Goal: Task Accomplishment & Management: Manage account settings

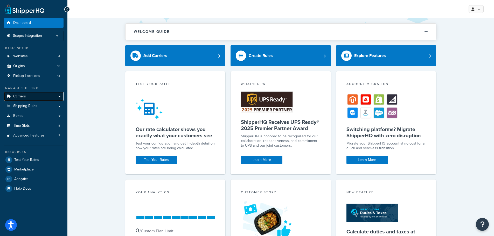
click at [23, 97] on span "Carriers" at bounding box center [19, 96] width 13 height 4
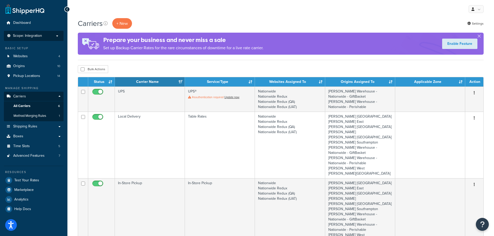
click at [26, 35] on span "Scope: Integration" at bounding box center [27, 36] width 29 height 4
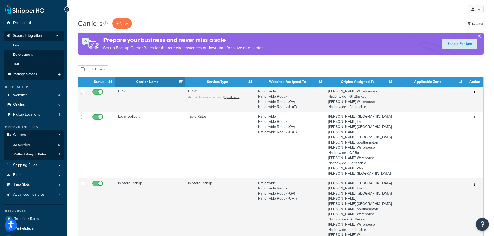
click at [23, 43] on li "Live" at bounding box center [34, 46] width 60 height 10
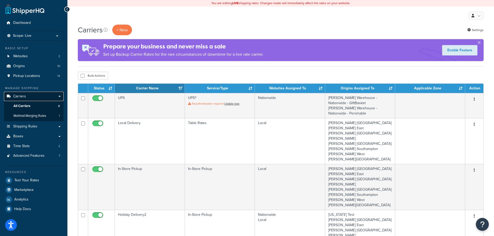
click at [28, 96] on link "Carriers" at bounding box center [34, 97] width 60 height 10
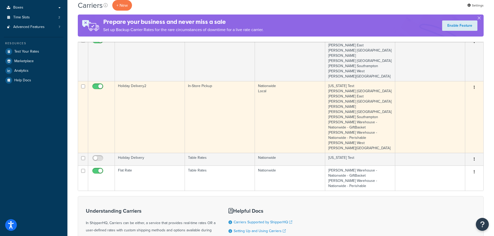
scroll to position [130, 0]
click at [148, 105] on td "Holiday Delivery2" at bounding box center [150, 116] width 70 height 72
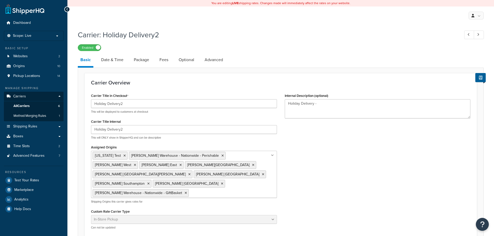
select select "pickup"
click at [29, 75] on span "Pickup Locations" at bounding box center [26, 76] width 27 height 4
select select "pickup"
drag, startPoint x: 32, startPoint y: 92, endPoint x: 26, endPoint y: 95, distance: 7.7
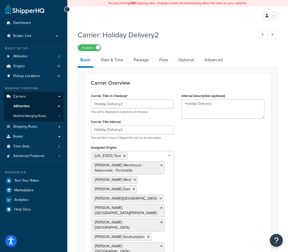
click at [202, 148] on div "Carrier Title in Checkout Holiday Delivery2 This will be displayed to customers…" at bounding box center [178, 203] width 182 height 222
click at [105, 62] on link "Date & Time" at bounding box center [112, 60] width 27 height 12
select select "calendar"
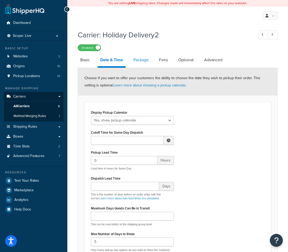
click at [137, 61] on link "Package" at bounding box center [141, 60] width 20 height 12
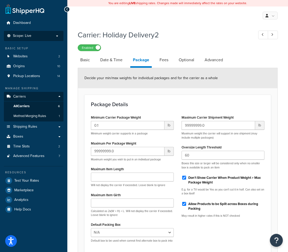
click at [31, 35] on span "Scope: Live" at bounding box center [22, 36] width 18 height 4
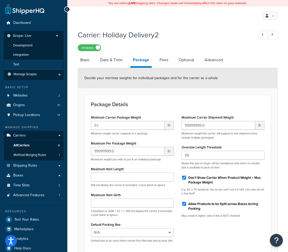
click at [24, 62] on li "Test" at bounding box center [34, 65] width 60 height 10
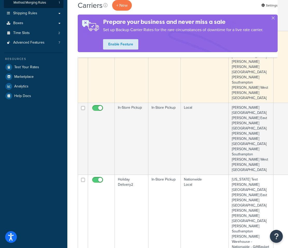
scroll to position [130, 0]
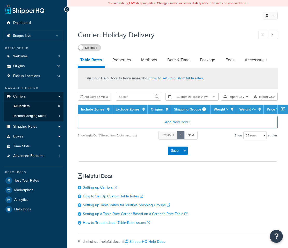
select select "25"
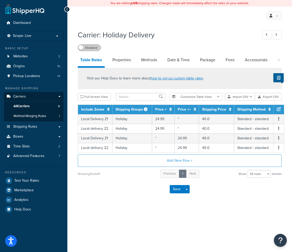
click at [96, 47] on label "Disabled" at bounding box center [89, 48] width 23 height 6
click at [82, 47] on label "Enabled" at bounding box center [89, 48] width 23 height 6
click at [240, 28] on div "Carrier: Holiday Delivery Disabled" at bounding box center [180, 39] width 204 height 24
click at [23, 95] on span "Carriers" at bounding box center [19, 96] width 13 height 4
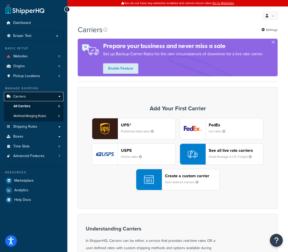
click at [26, 95] on link "Carriers" at bounding box center [34, 97] width 60 height 10
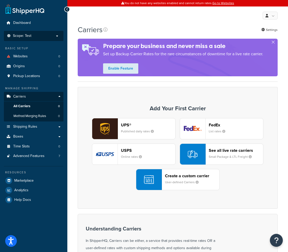
click at [24, 34] on span "Scope: Test" at bounding box center [22, 36] width 18 height 4
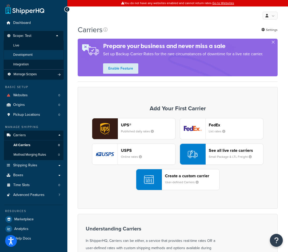
click at [25, 55] on span "Development" at bounding box center [22, 55] width 19 height 4
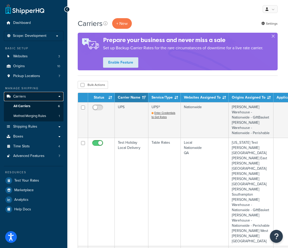
click at [21, 96] on span "Carriers" at bounding box center [19, 96] width 13 height 4
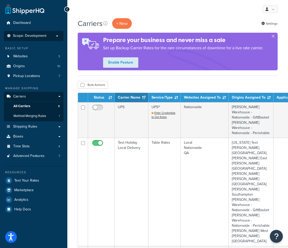
click at [39, 36] on span "Scope: Development" at bounding box center [29, 36] width 33 height 4
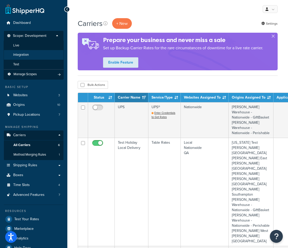
click at [25, 53] on span "Integration" at bounding box center [21, 55] width 16 height 4
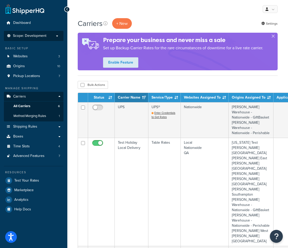
click at [28, 34] on span "Scope: Development" at bounding box center [29, 36] width 33 height 4
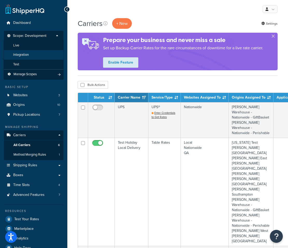
click at [26, 53] on span "Integration" at bounding box center [21, 55] width 16 height 4
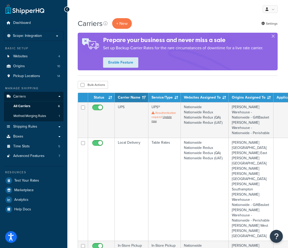
click at [191, 10] on div "My Profile Billing Global Settings Contact Us Logout" at bounding box center [177, 9] width 221 height 18
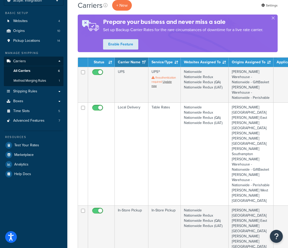
scroll to position [26, 0]
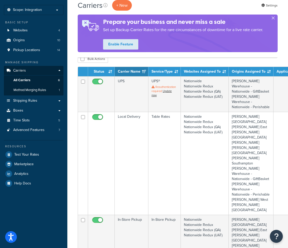
click at [274, 18] on button "button" at bounding box center [273, 18] width 1 height 1
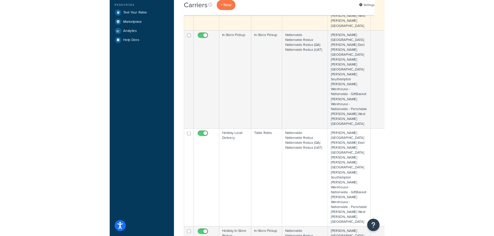
scroll to position [156, 0]
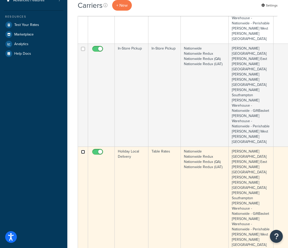
click at [84, 150] on input "checkbox" at bounding box center [83, 152] width 4 height 4
checkbox input "true"
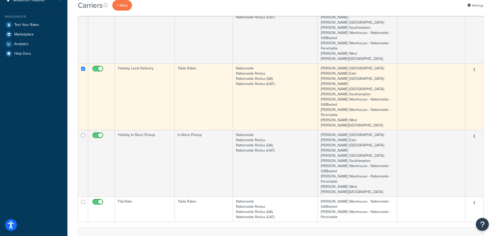
click at [288, 66] on button "button" at bounding box center [474, 70] width 7 height 8
click at [133, 64] on td "Holiday Local Delivery" at bounding box center [145, 97] width 60 height 67
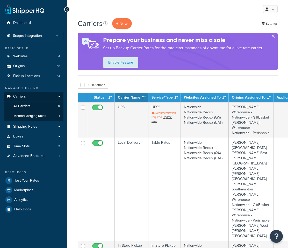
click at [224, 10] on div "My Profile Billing Global Settings Contact Us Logout" at bounding box center [177, 9] width 221 height 18
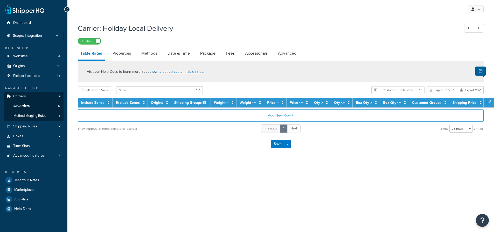
select select "25"
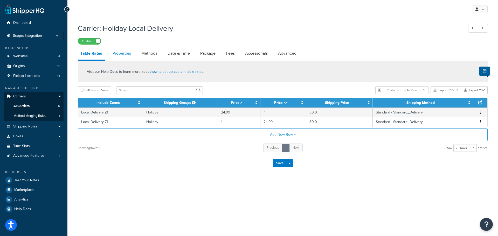
click at [123, 53] on link "Properties" at bounding box center [122, 53] width 24 height 12
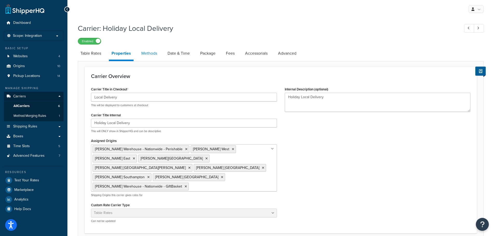
click at [152, 53] on link "Methods" at bounding box center [149, 53] width 21 height 12
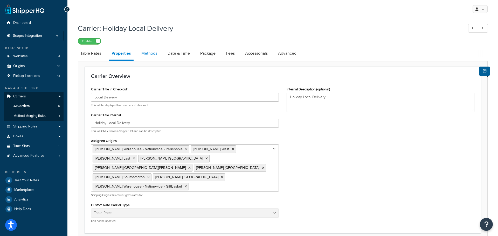
select select "25"
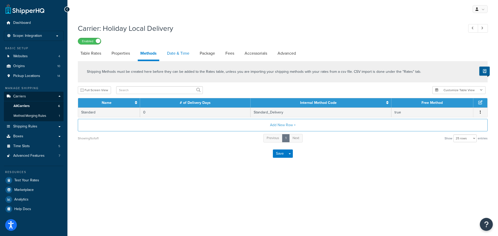
click at [174, 53] on link "Date & Time" at bounding box center [177, 53] width 27 height 12
select select "yMd"
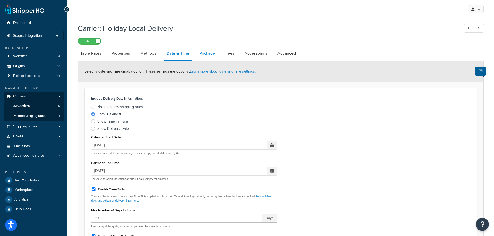
click at [203, 53] on link "Package" at bounding box center [207, 53] width 20 height 12
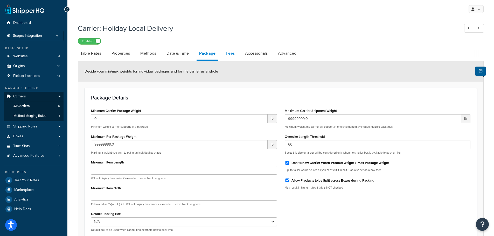
click at [230, 52] on link "Fees" at bounding box center [230, 53] width 14 height 12
select select "AFTER"
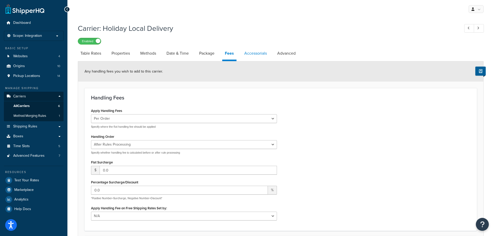
click at [256, 51] on link "Accessorials" at bounding box center [256, 53] width 28 height 12
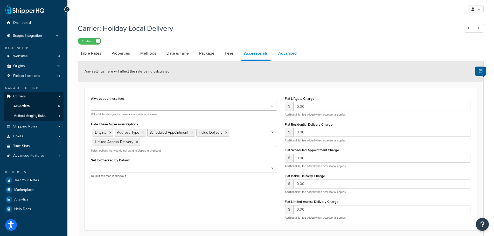
click at [297, 53] on link "Advanced" at bounding box center [288, 53] width 24 height 12
select select "false"
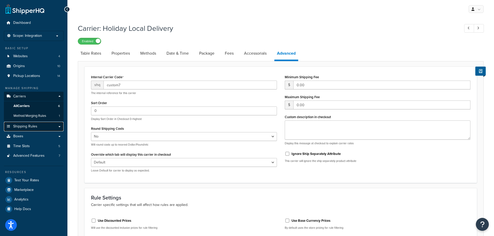
click at [29, 126] on span "Shipping Rules" at bounding box center [25, 127] width 24 height 4
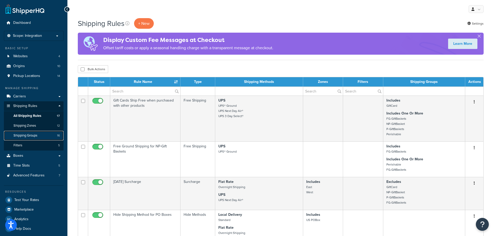
click at [29, 136] on span "Shipping Groups" at bounding box center [25, 136] width 24 height 4
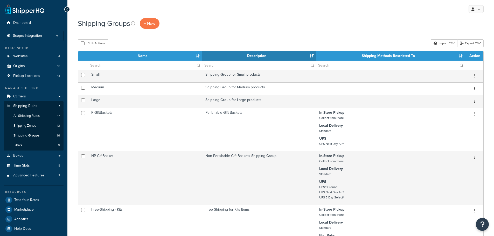
select select "15"
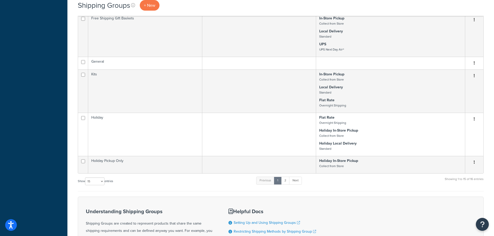
scroll to position [389, 0]
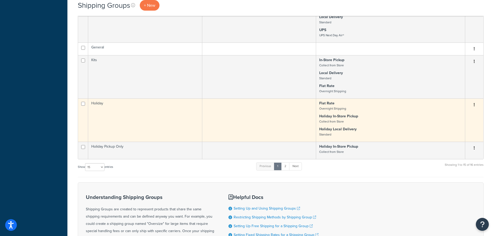
click at [142, 117] on td "Holiday" at bounding box center [145, 120] width 114 height 43
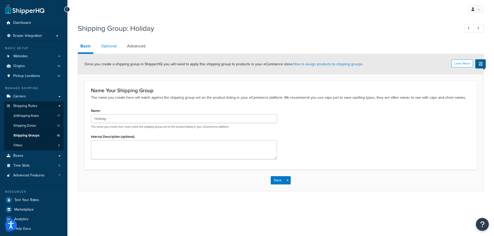
click at [107, 47] on link "Optional" at bounding box center [109, 46] width 21 height 12
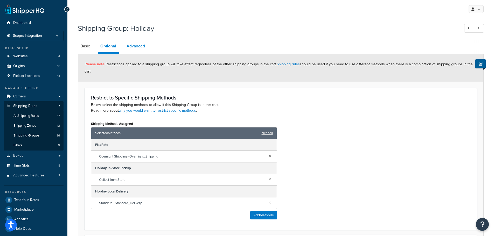
click at [139, 45] on link "Advanced" at bounding box center [136, 46] width 24 height 12
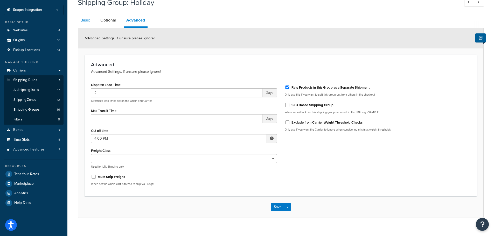
click at [88, 18] on link "Basic" at bounding box center [85, 20] width 15 height 12
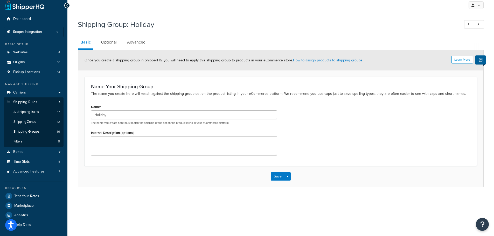
scroll to position [4, 0]
click at [30, 133] on span "Shipping Groups" at bounding box center [26, 132] width 26 height 4
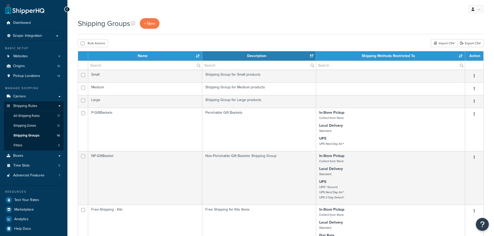
select select "15"
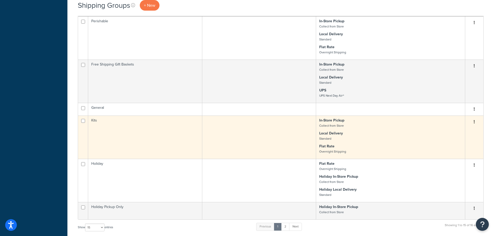
scroll to position [389, 0]
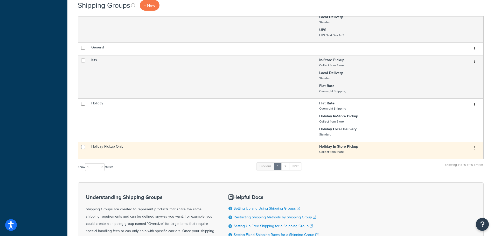
click at [155, 149] on td "Holiday Pickup Only" at bounding box center [145, 150] width 114 height 17
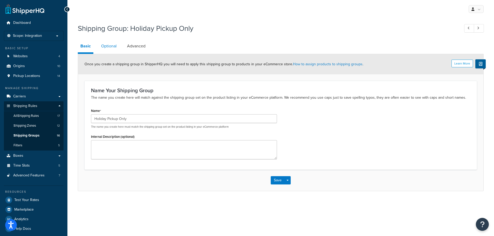
click at [109, 47] on link "Optional" at bounding box center [109, 46] width 21 height 12
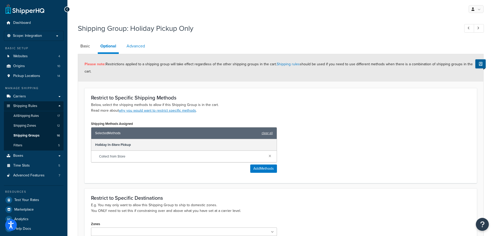
click at [144, 46] on link "Advanced" at bounding box center [136, 46] width 24 height 12
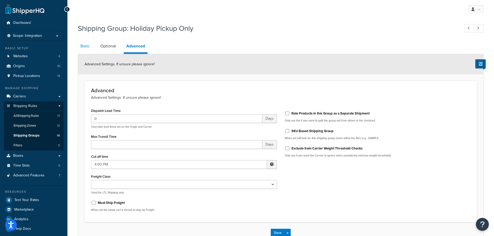
click at [82, 47] on link "Basic" at bounding box center [85, 46] width 15 height 12
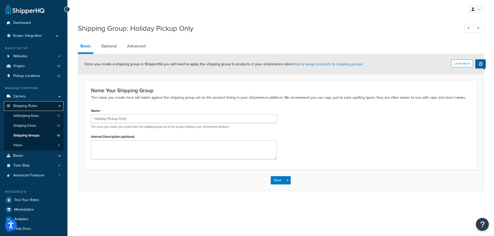
click at [27, 106] on span "Shipping Rules" at bounding box center [25, 106] width 24 height 4
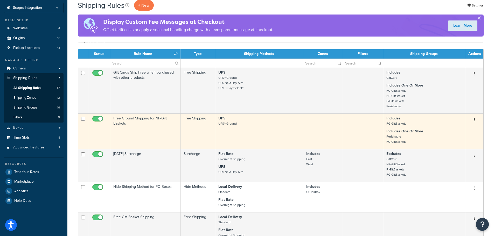
scroll to position [26, 0]
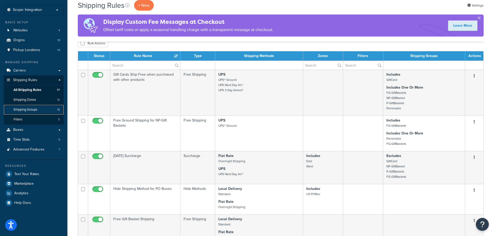
click at [33, 111] on span "Shipping Groups" at bounding box center [25, 110] width 24 height 4
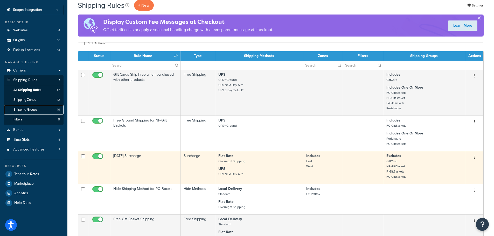
scroll to position [54, 0]
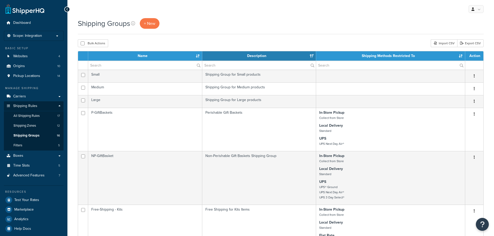
select select "15"
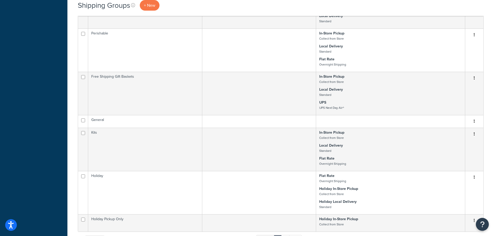
scroll to position [337, 0]
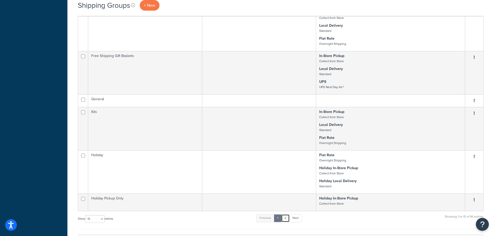
click at [285, 219] on link "2" at bounding box center [285, 219] width 9 height 8
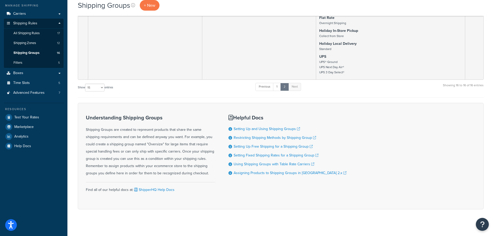
scroll to position [0, 0]
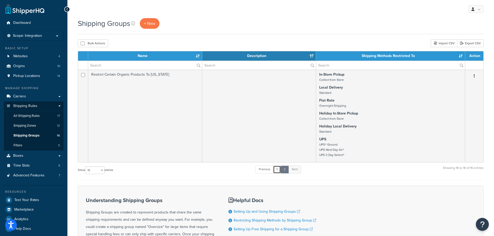
click at [279, 171] on link "1" at bounding box center [277, 170] width 8 height 8
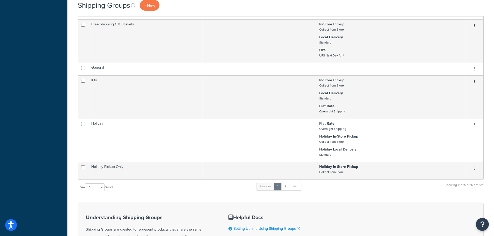
scroll to position [360, 0]
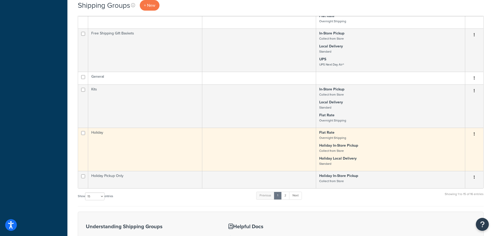
click at [474, 132] on icon "button" at bounding box center [474, 134] width 1 height 4
click at [358, 150] on p "Holiday In-Store Pickup Collect from Store" at bounding box center [390, 148] width 143 height 10
click at [155, 145] on td "Holiday" at bounding box center [145, 149] width 114 height 43
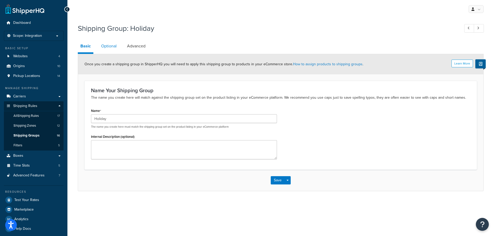
click at [114, 48] on link "Optional" at bounding box center [109, 46] width 21 height 12
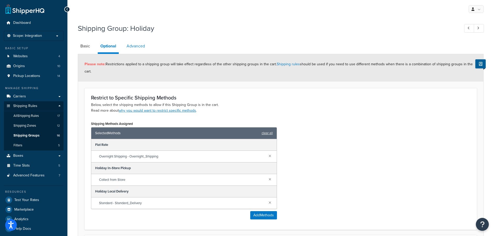
click at [137, 46] on link "Advanced" at bounding box center [136, 46] width 24 height 12
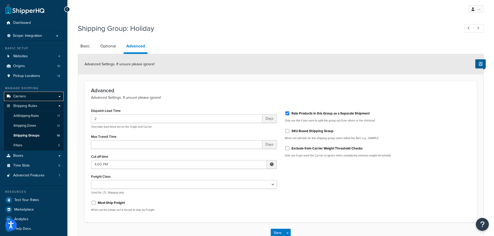
click at [26, 94] on link "Carriers" at bounding box center [34, 97] width 60 height 10
